Goal: Navigation & Orientation: Understand site structure

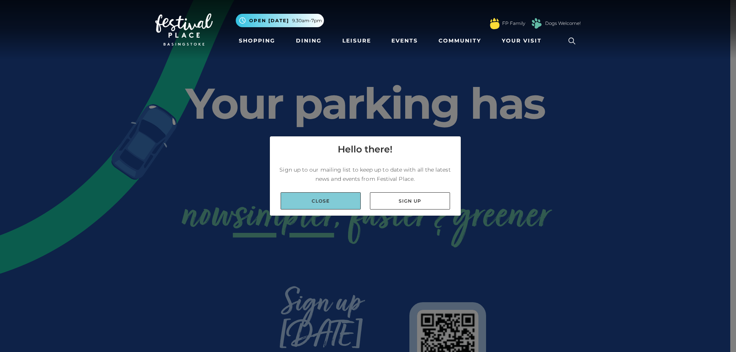
click at [324, 203] on link "Close" at bounding box center [320, 200] width 80 height 17
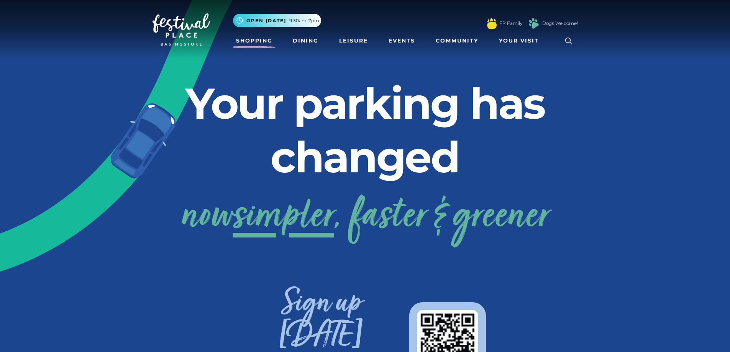
click at [257, 44] on link "Shopping" at bounding box center [254, 41] width 43 height 14
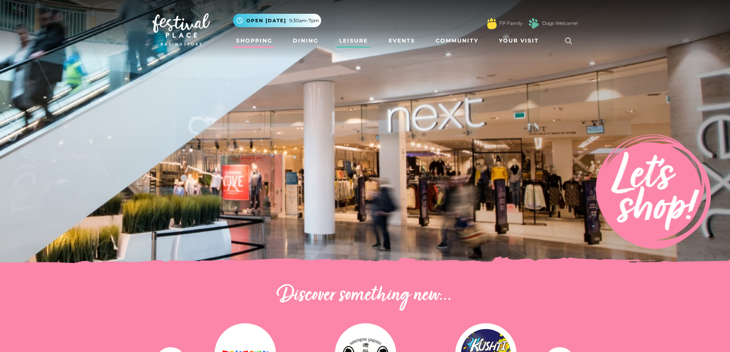
click at [356, 39] on link "Leisure" at bounding box center [353, 41] width 35 height 14
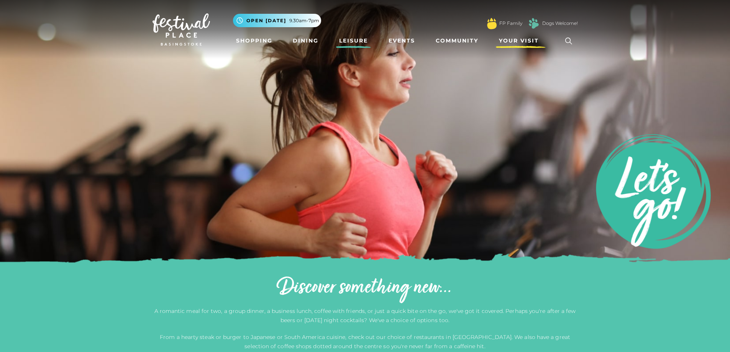
click at [507, 43] on span "Your Visit" at bounding box center [519, 41] width 40 height 8
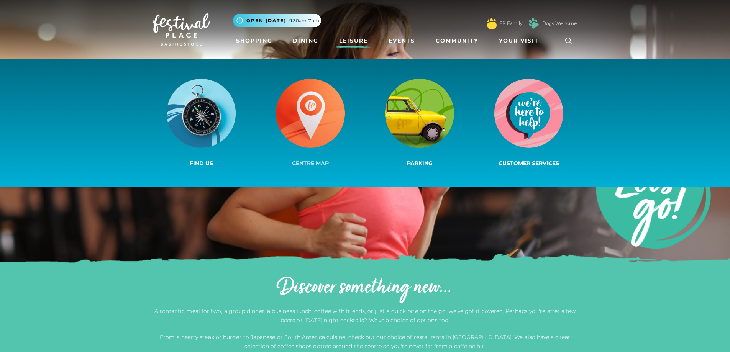
click at [304, 102] on img at bounding box center [310, 113] width 69 height 69
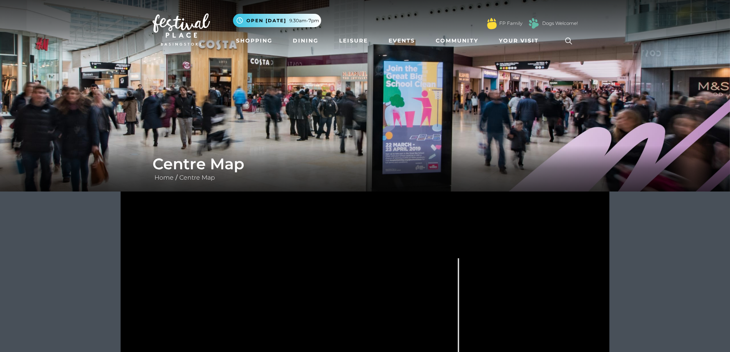
scroll to position [192, 0]
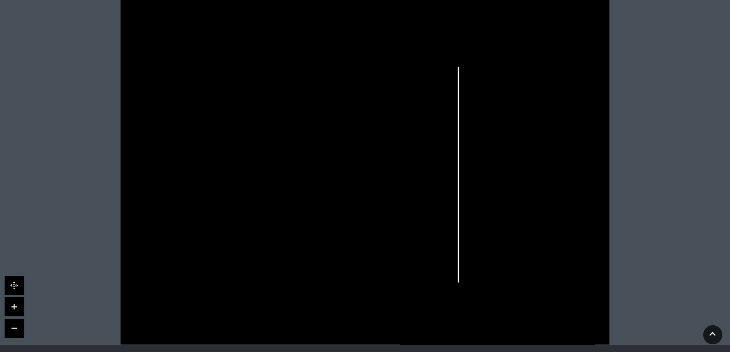
click at [11, 307] on link at bounding box center [14, 306] width 19 height 19
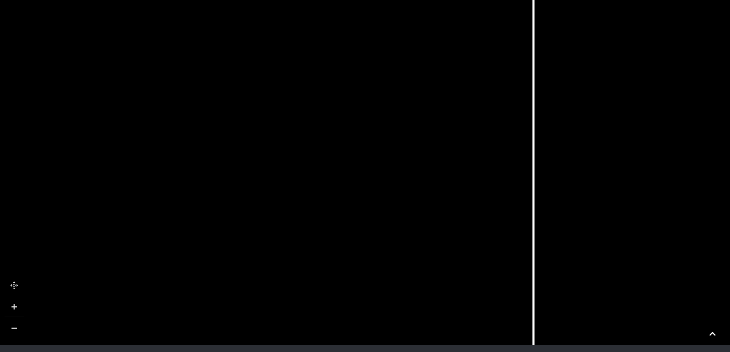
click at [11, 307] on link at bounding box center [14, 306] width 19 height 19
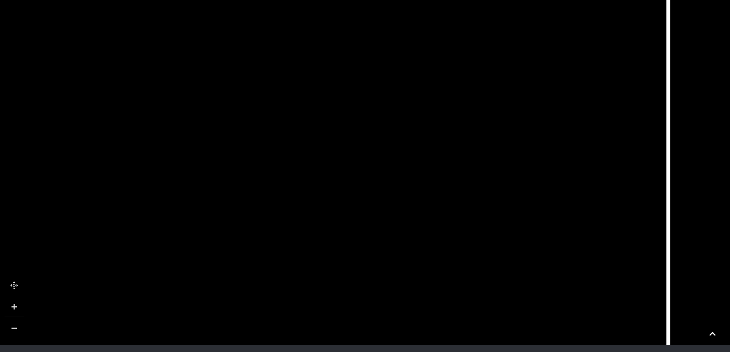
click at [11, 307] on link at bounding box center [14, 306] width 19 height 19
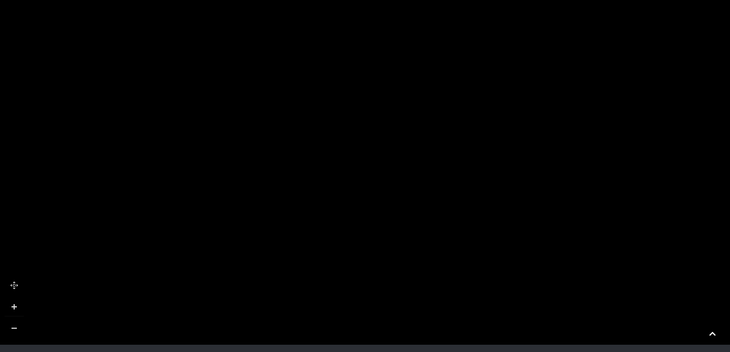
drag, startPoint x: 180, startPoint y: 265, endPoint x: 294, endPoint y: 79, distance: 218.1
click at [294, 79] on rect at bounding box center [262, 89] width 92 height 31
drag, startPoint x: 229, startPoint y: 147, endPoint x: 475, endPoint y: 104, distance: 249.3
click at [475, 104] on rect at bounding box center [507, 112] width 92 height 31
drag, startPoint x: 264, startPoint y: 213, endPoint x: 218, endPoint y: 143, distance: 83.7
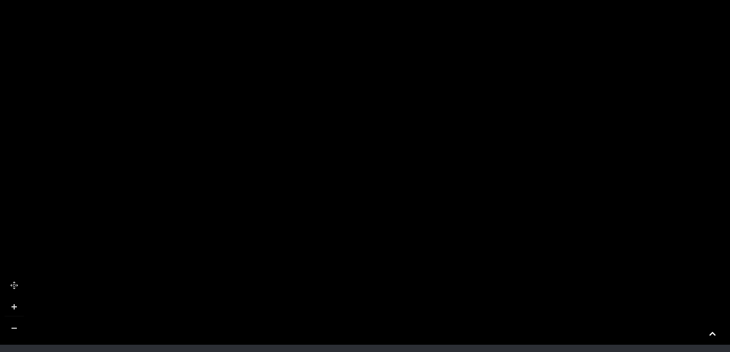
click at [234, 88] on rect at bounding box center [223, 80] width 92 height 25
drag, startPoint x: 223, startPoint y: 211, endPoint x: 202, endPoint y: 76, distance: 136.4
click at [202, 76] on rect at bounding box center [230, 85] width 92 height 25
drag, startPoint x: 182, startPoint y: 156, endPoint x: 259, endPoint y: 185, distance: 82.0
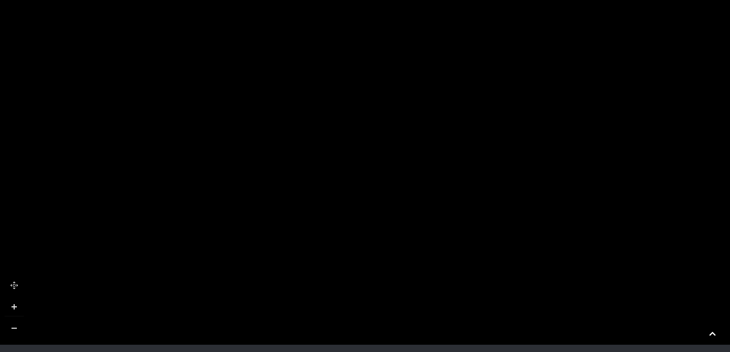
drag, startPoint x: 235, startPoint y: 108, endPoint x: 275, endPoint y: 134, distance: 47.9
click at [7, 328] on link at bounding box center [14, 328] width 19 height 19
click at [7, 327] on link at bounding box center [14, 328] width 19 height 19
